Goal: Task Accomplishment & Management: Manage account settings

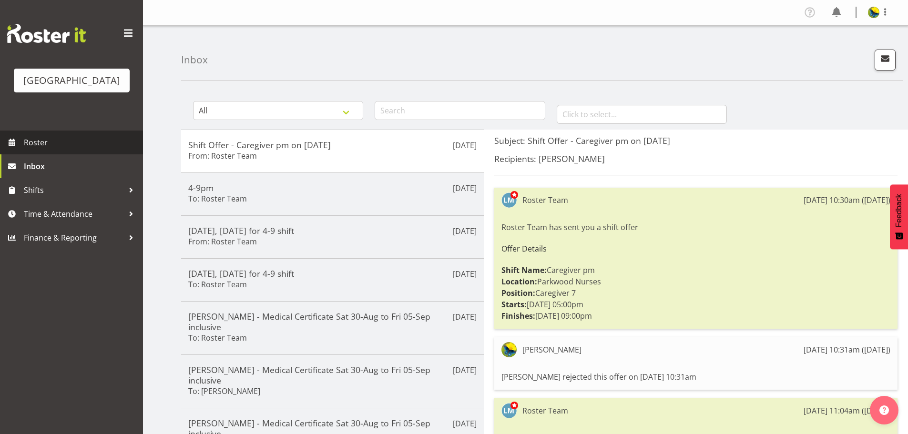
click at [74, 150] on span "Roster" at bounding box center [81, 142] width 114 height 14
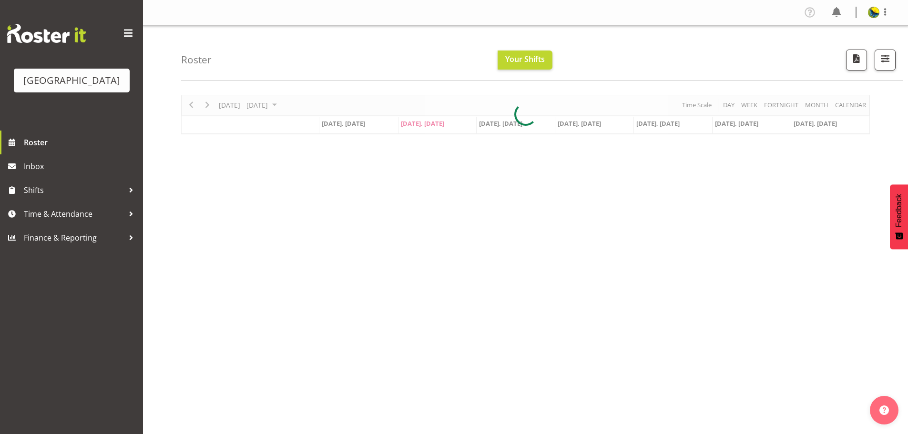
click at [843, 111] on div at bounding box center [525, 115] width 689 height 40
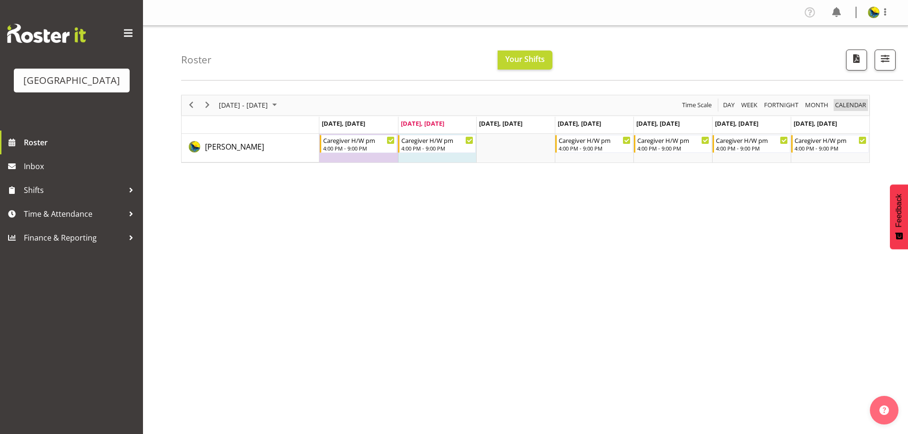
click at [848, 111] on span "calendar" at bounding box center [850, 105] width 33 height 12
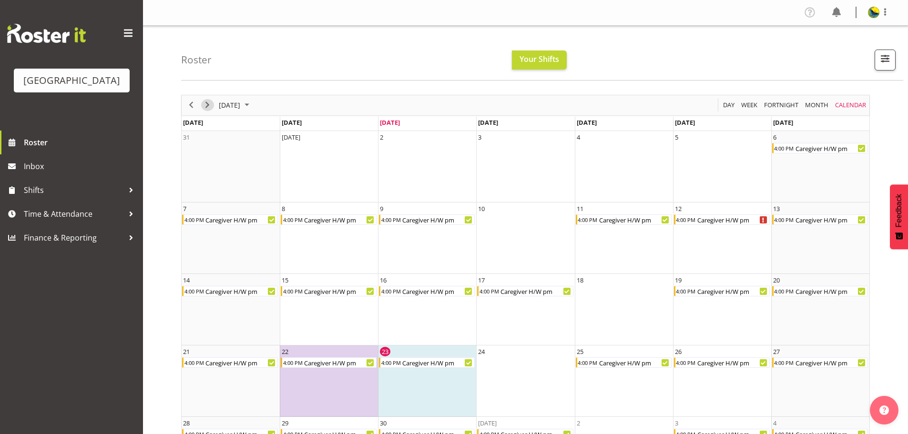
click at [210, 111] on span "Next" at bounding box center [207, 105] width 11 height 12
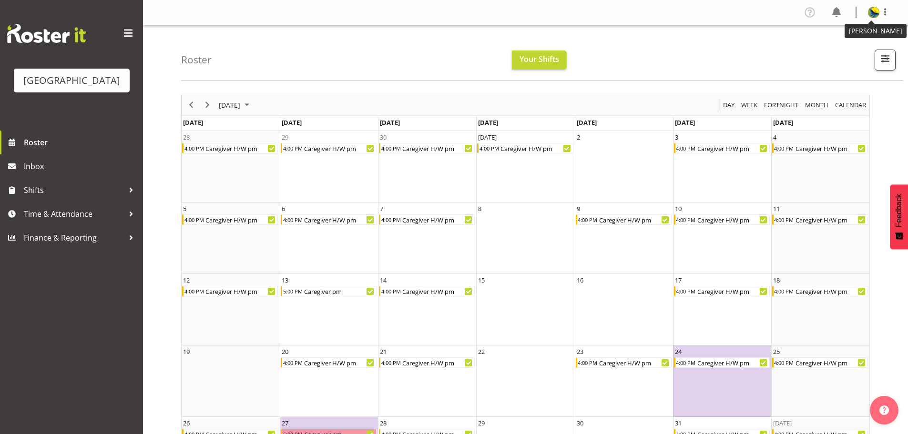
click at [873, 14] on img at bounding box center [873, 12] width 11 height 11
click at [859, 55] on link "Log Out" at bounding box center [846, 49] width 92 height 17
